Goal: Task Accomplishment & Management: Use online tool/utility

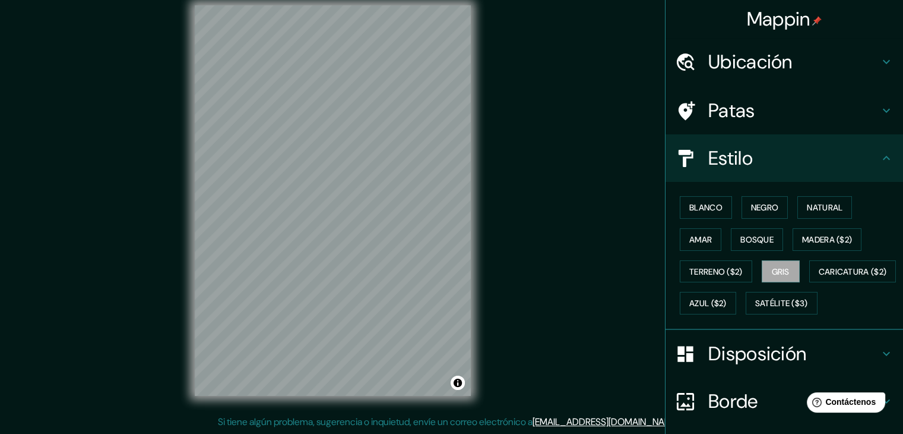
scroll to position [120, 0]
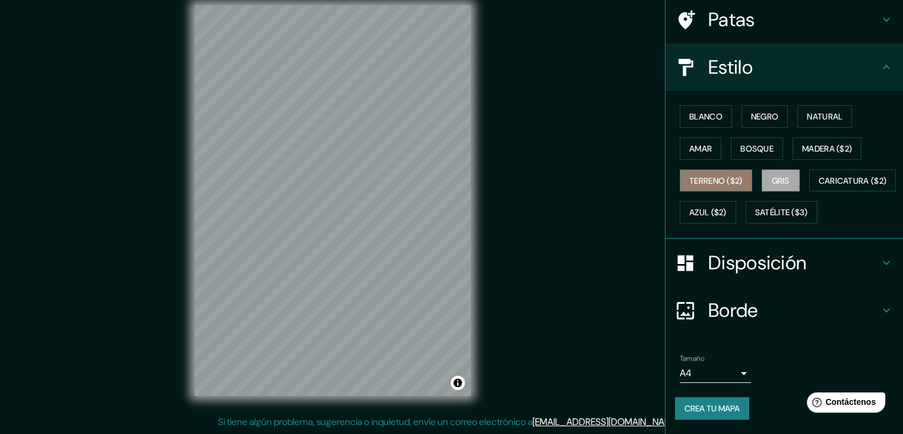
click at [720, 175] on font "Terreno ($2)" at bounding box center [715, 180] width 53 height 11
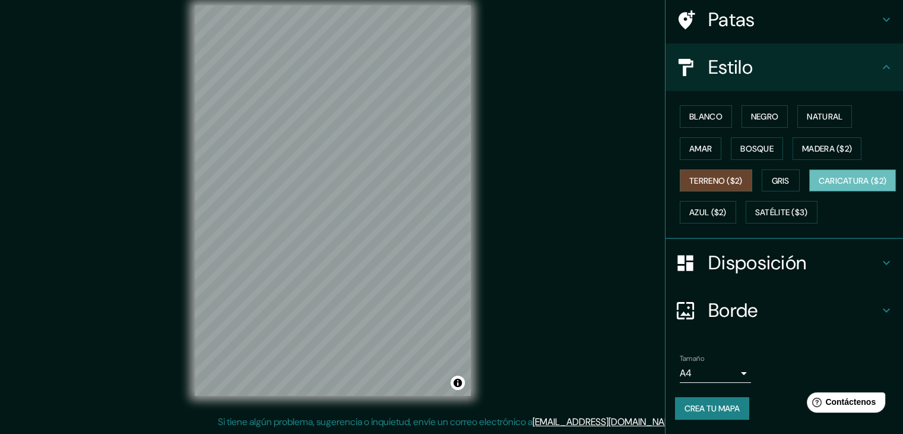
click at [819, 177] on font "Caricatura ($2)" at bounding box center [853, 180] width 68 height 11
click at [727, 207] on font "Azul ($2)" at bounding box center [707, 212] width 37 height 11
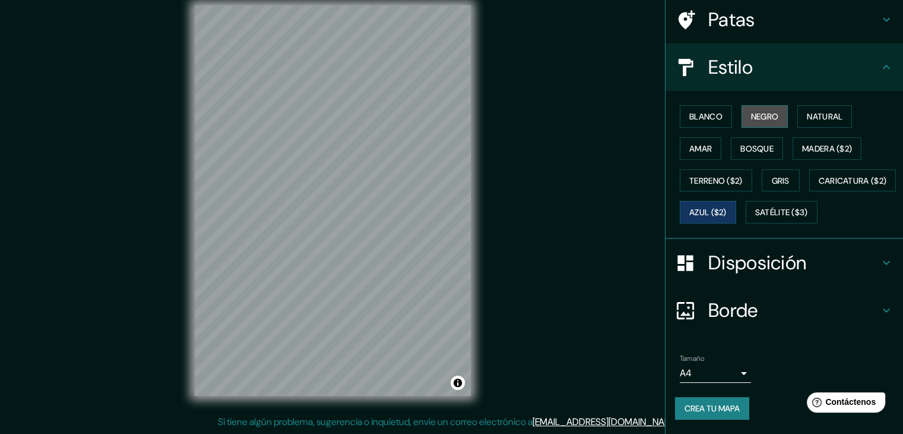
click at [763, 111] on font "Negro" at bounding box center [765, 116] width 28 height 11
click at [825, 111] on font "Natural" at bounding box center [825, 116] width 36 height 11
click at [694, 406] on font "Crea tu mapa" at bounding box center [712, 408] width 55 height 11
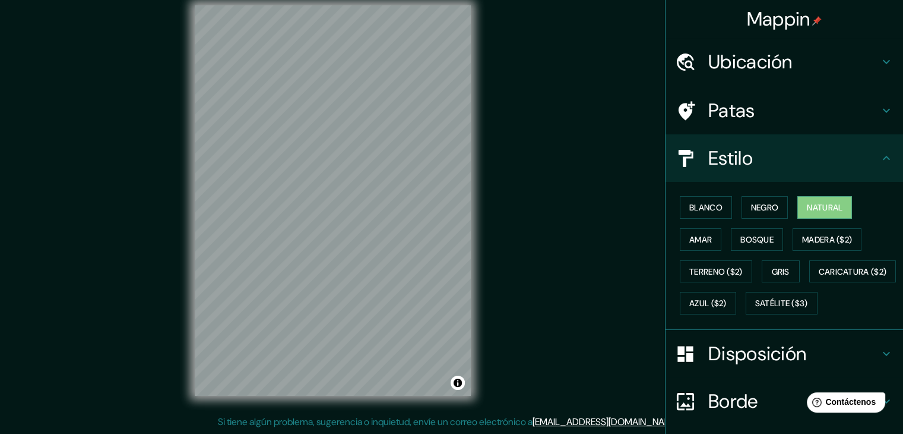
scroll to position [0, 0]
click at [807, 238] on font "Madera ($2)" at bounding box center [827, 239] width 50 height 11
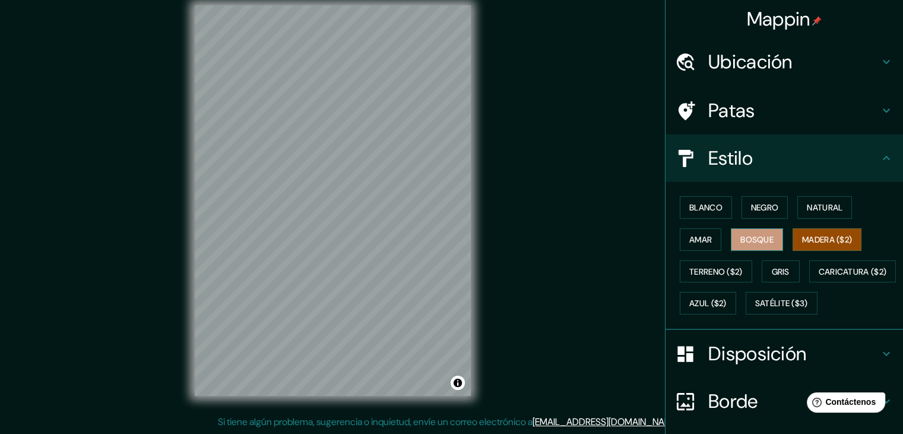
click at [760, 238] on font "Bosque" at bounding box center [757, 239] width 33 height 11
click at [779, 270] on font "Gris" at bounding box center [781, 271] width 18 height 11
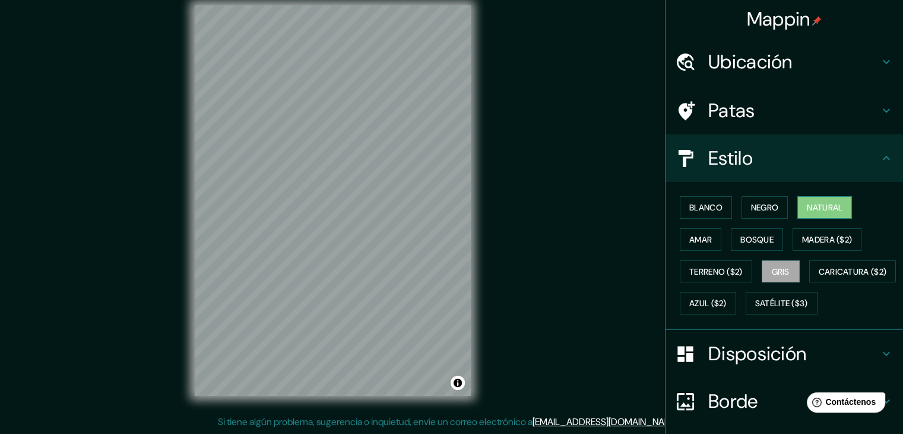
click at [807, 202] on font "Natural" at bounding box center [825, 207] width 36 height 11
click at [691, 200] on font "Blanco" at bounding box center [705, 207] width 33 height 15
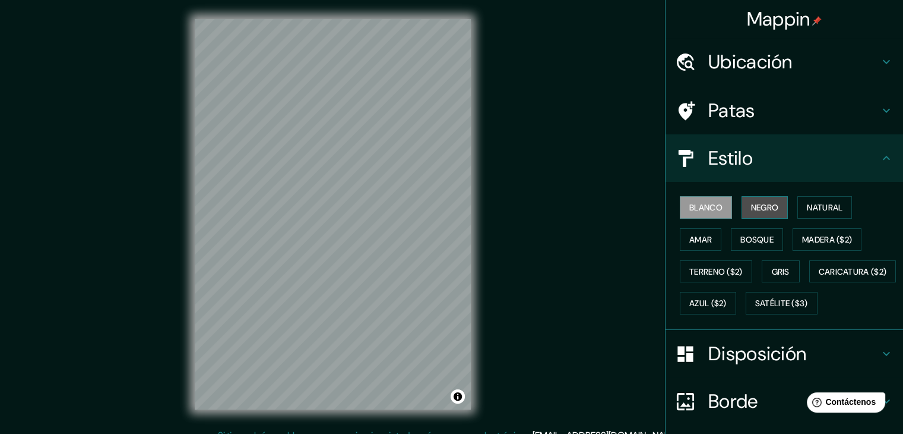
click at [765, 203] on font "Negro" at bounding box center [765, 207] width 28 height 11
click at [708, 242] on button "Amar" at bounding box center [701, 239] width 42 height 23
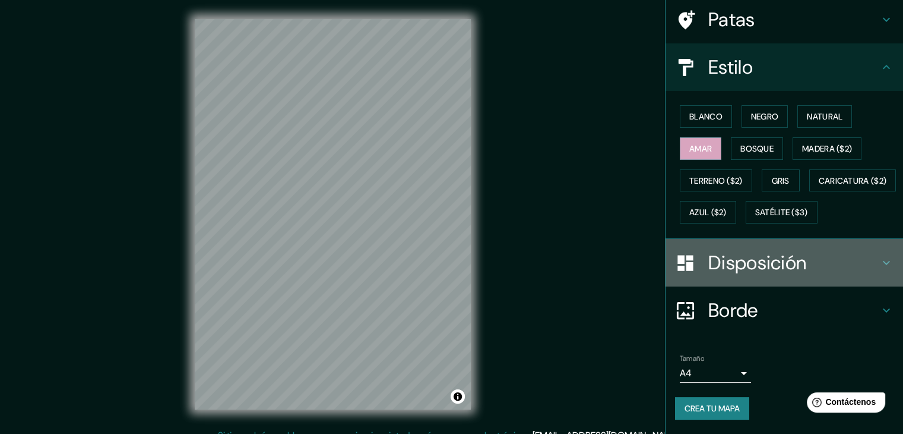
click at [805, 257] on h4 "Disposición" at bounding box center [793, 263] width 171 height 24
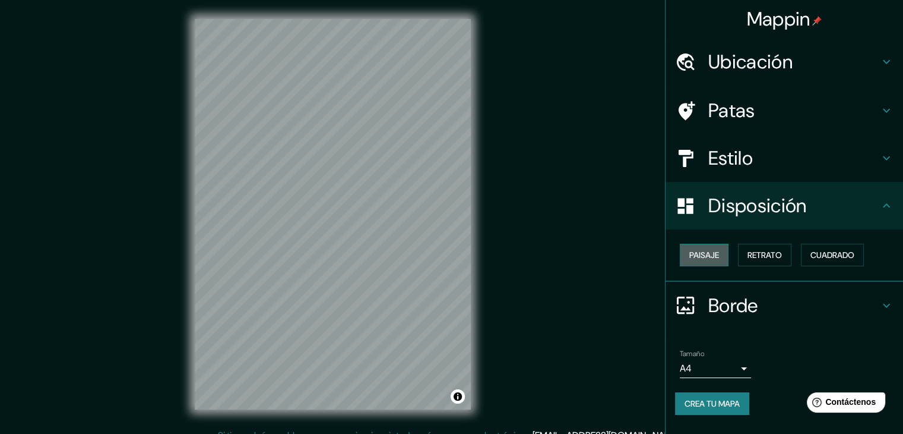
click at [708, 258] on font "Paisaje" at bounding box center [704, 254] width 30 height 11
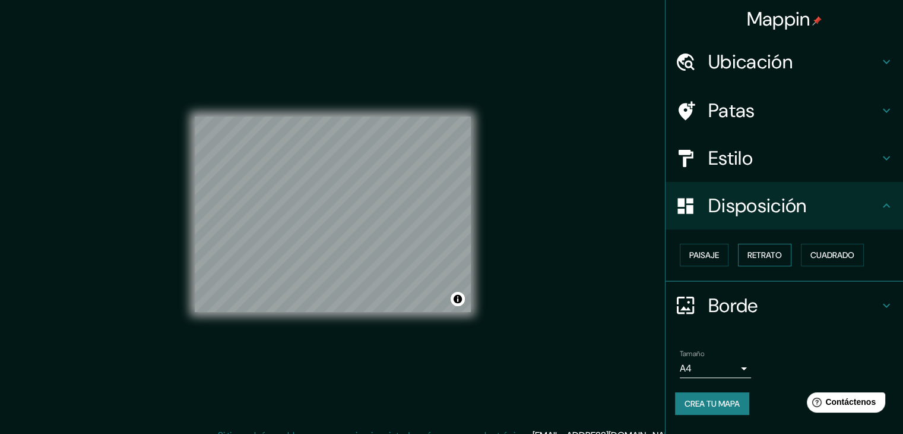
click at [764, 261] on font "Retrato" at bounding box center [765, 254] width 34 height 15
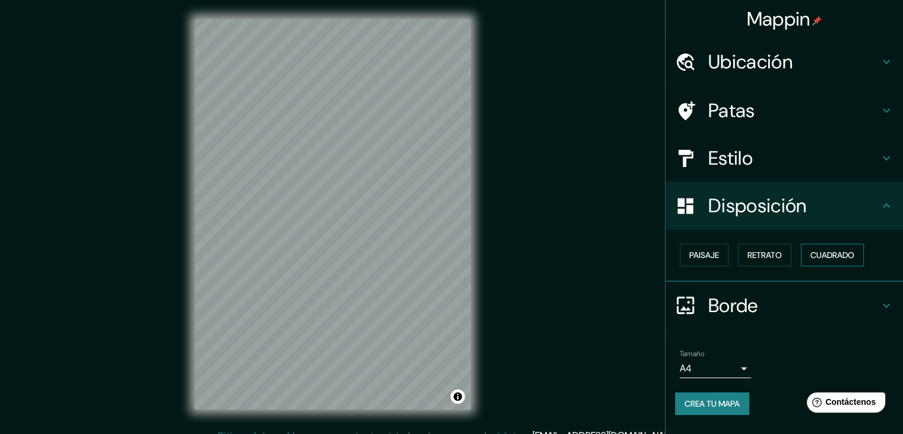
click at [812, 261] on font "Cuadrado" at bounding box center [833, 254] width 44 height 15
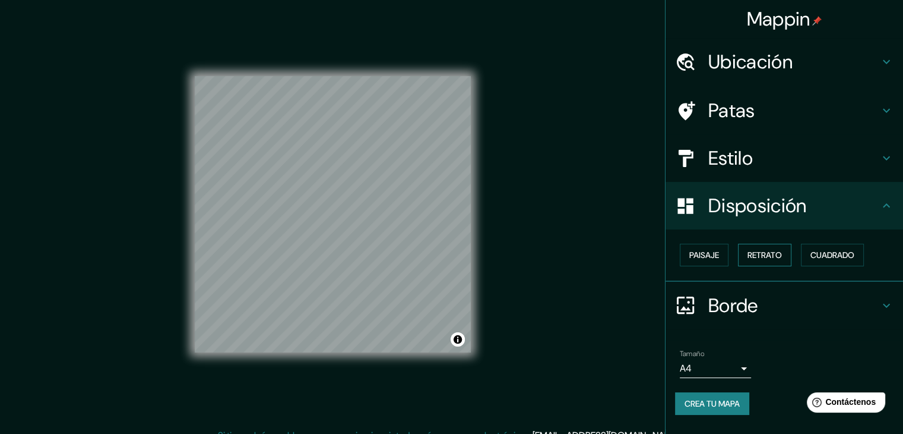
click at [764, 259] on font "Retrato" at bounding box center [765, 254] width 34 height 11
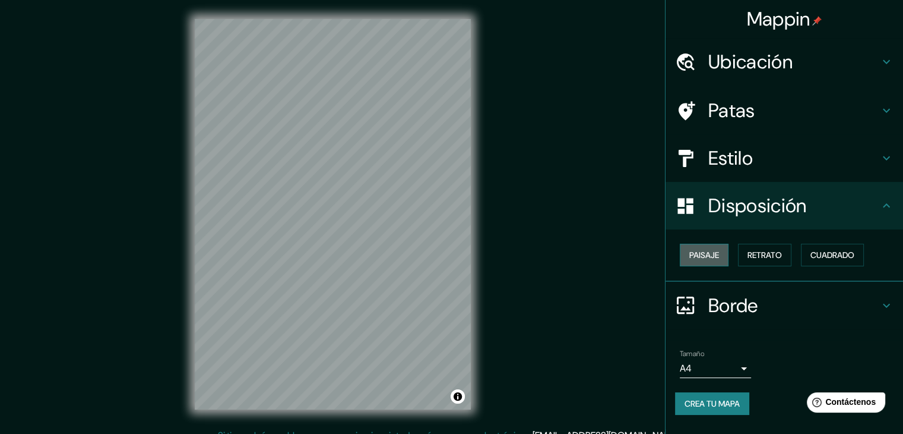
click at [722, 255] on button "Paisaje" at bounding box center [704, 254] width 49 height 23
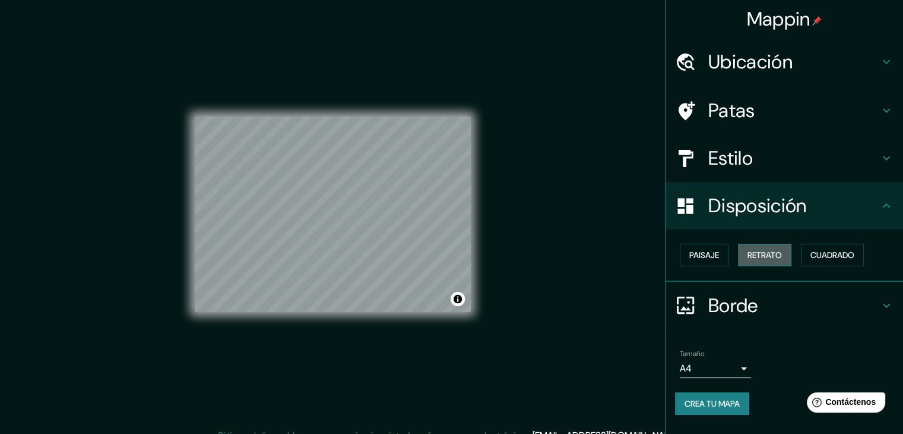
click at [755, 255] on font "Retrato" at bounding box center [765, 254] width 34 height 11
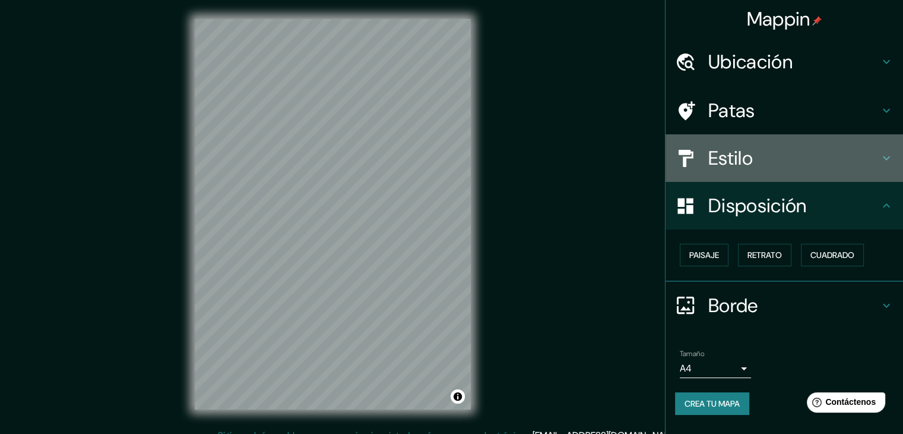
click at [748, 157] on font "Estilo" at bounding box center [730, 157] width 45 height 25
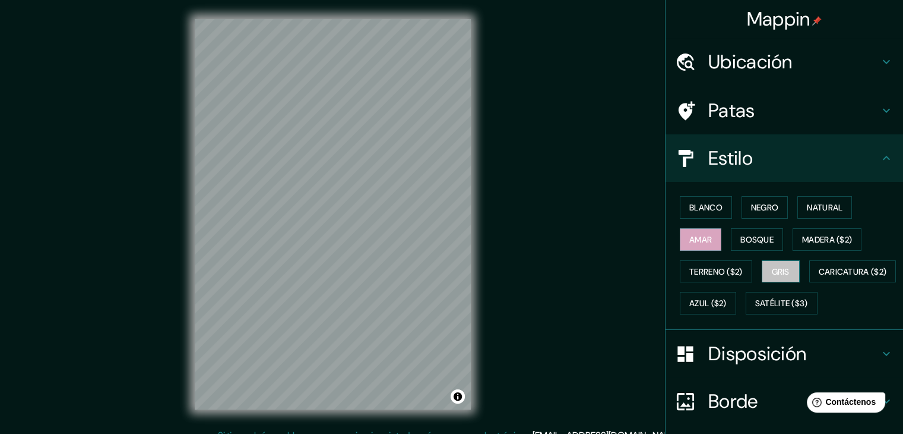
click at [772, 266] on font "Gris" at bounding box center [781, 271] width 18 height 11
click at [815, 213] on font "Natural" at bounding box center [825, 207] width 36 height 15
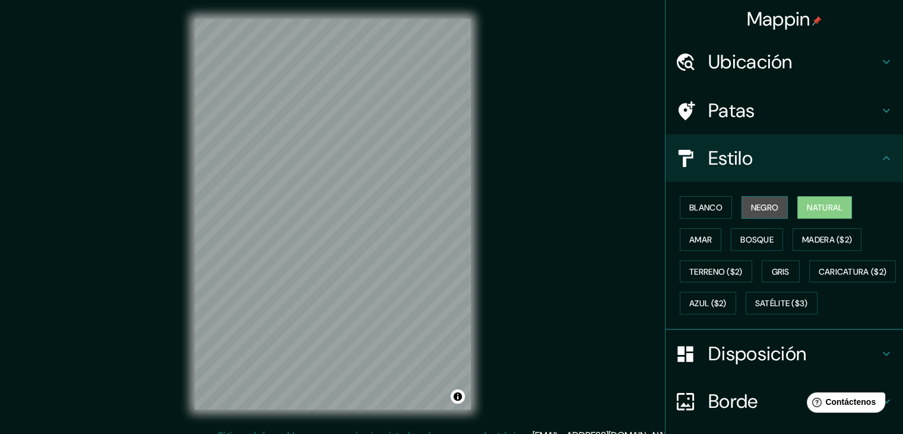
click at [761, 210] on font "Negro" at bounding box center [765, 207] width 28 height 11
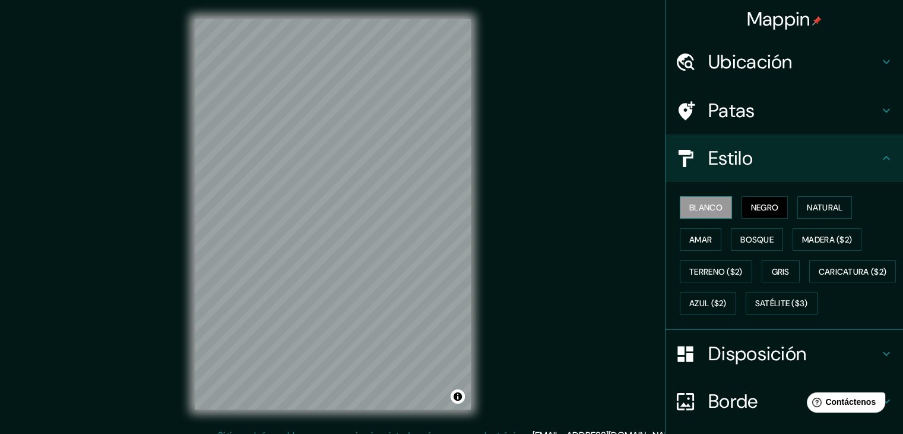
click at [701, 210] on font "Blanco" at bounding box center [705, 207] width 33 height 11
click at [699, 243] on font "Amar" at bounding box center [700, 239] width 23 height 11
click at [712, 202] on font "Blanco" at bounding box center [705, 207] width 33 height 11
click at [786, 270] on button "Gris" at bounding box center [781, 271] width 38 height 23
click at [707, 200] on font "Blanco" at bounding box center [705, 207] width 33 height 15
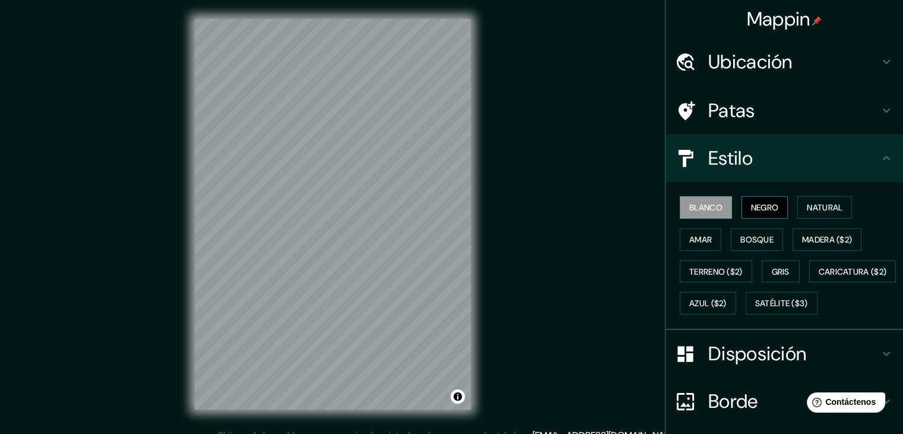
click at [742, 200] on button "Negro" at bounding box center [765, 207] width 47 height 23
click at [828, 200] on font "Natural" at bounding box center [825, 207] width 36 height 15
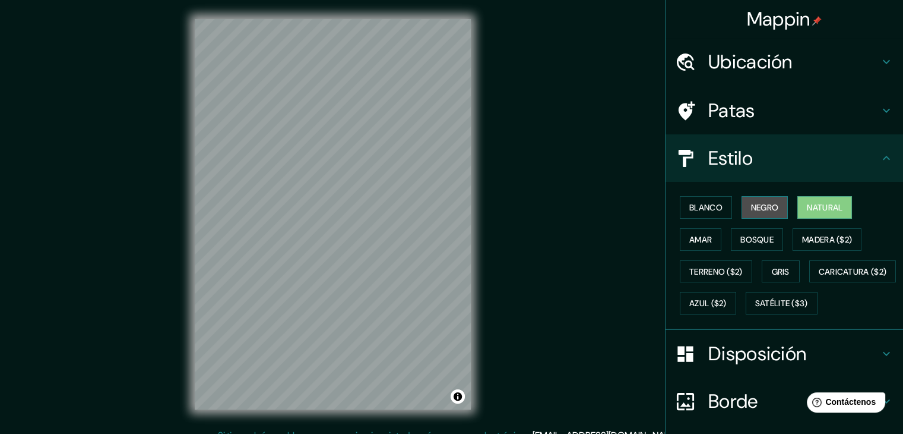
click at [742, 209] on button "Negro" at bounding box center [765, 207] width 47 height 23
click at [697, 238] on font "Amar" at bounding box center [700, 239] width 23 height 11
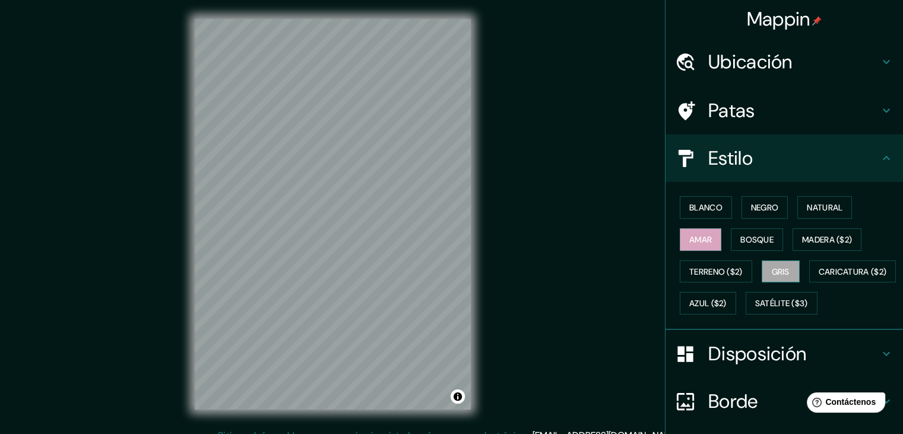
click at [774, 266] on font "Gris" at bounding box center [781, 271] width 18 height 11
click at [701, 209] on font "Blanco" at bounding box center [705, 207] width 33 height 11
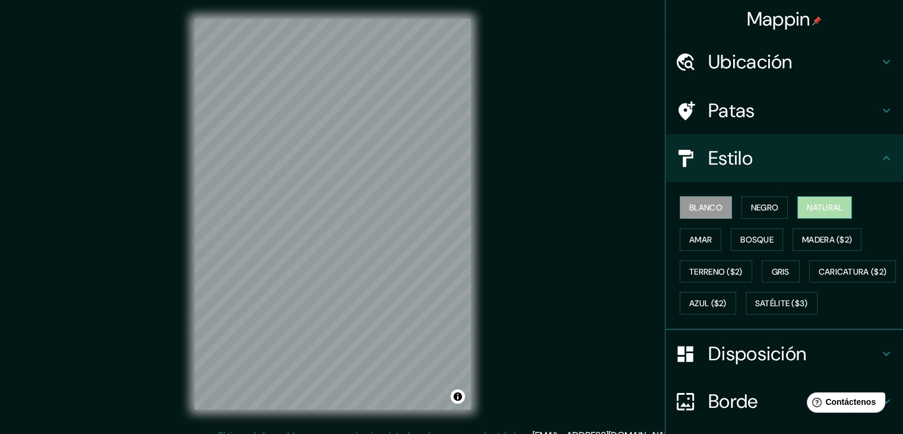
click at [807, 203] on font "Natural" at bounding box center [825, 207] width 36 height 11
click at [697, 196] on button "Blanco" at bounding box center [706, 207] width 52 height 23
click at [818, 205] on font "Natural" at bounding box center [825, 207] width 36 height 11
